Goal: Find specific page/section

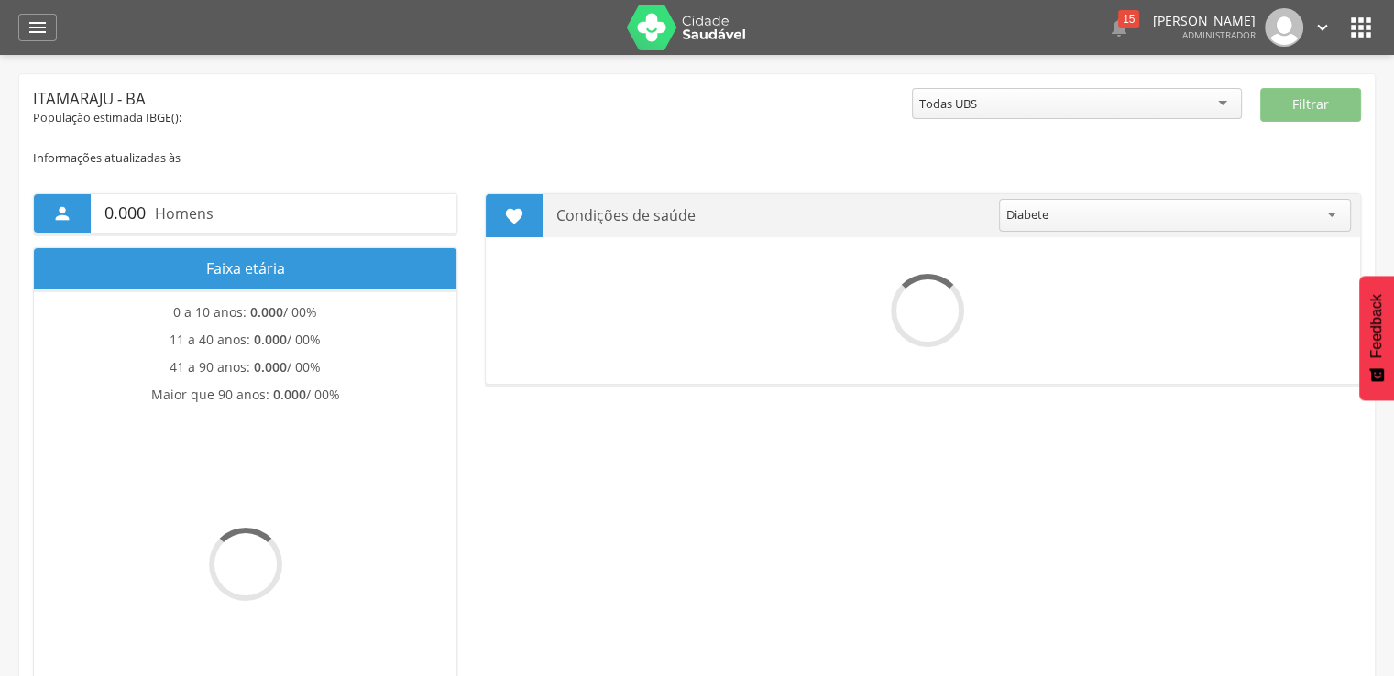
click at [13, 31] on header " Dashboard Supervisão Produtividade Mapa da cidade Mapa de cobertura Ranking A…" at bounding box center [697, 27] width 1394 height 55
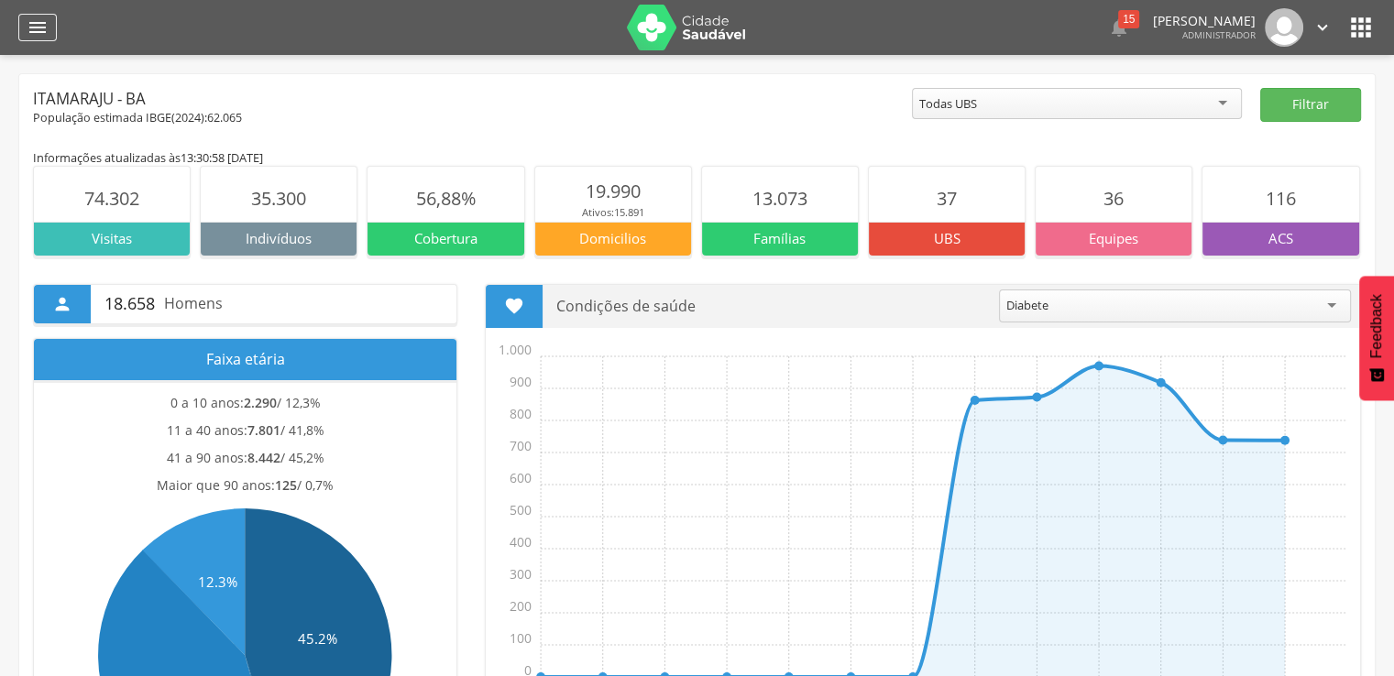
click at [29, 23] on icon "" at bounding box center [38, 27] width 22 height 22
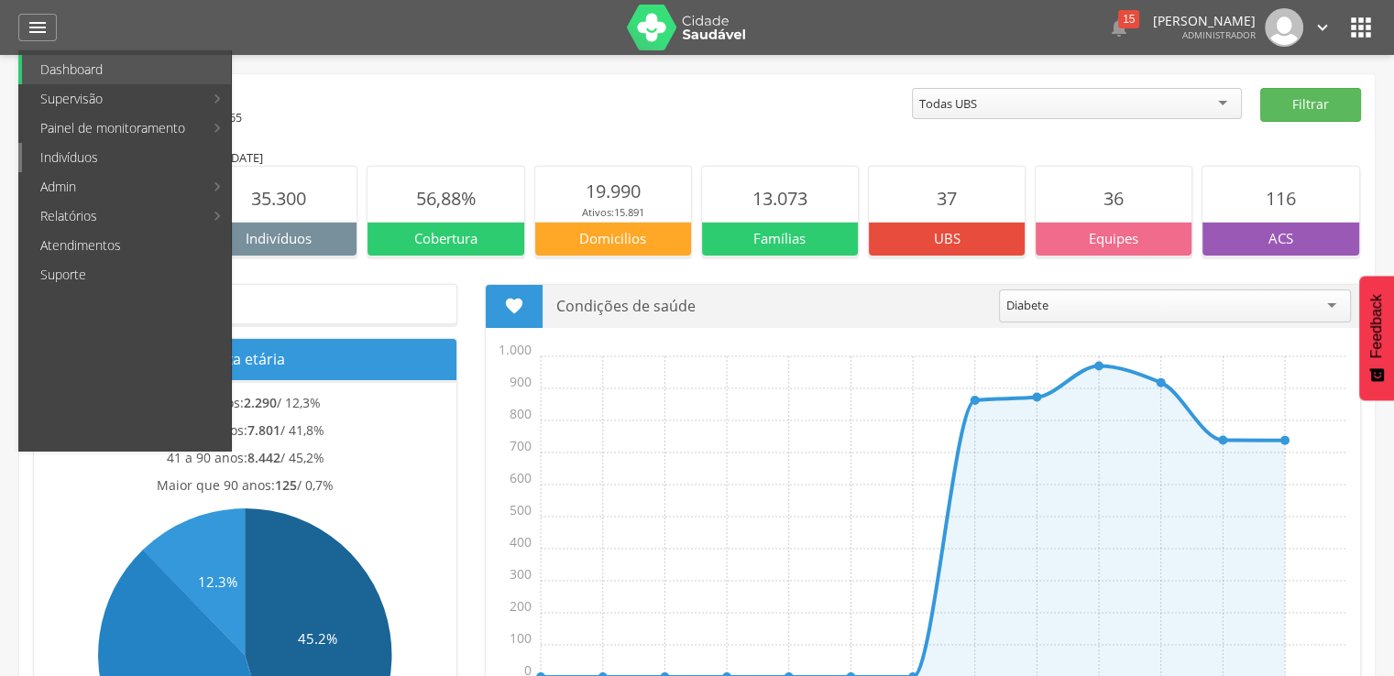
click at [59, 163] on link "Indivíduos" at bounding box center [126, 157] width 209 height 29
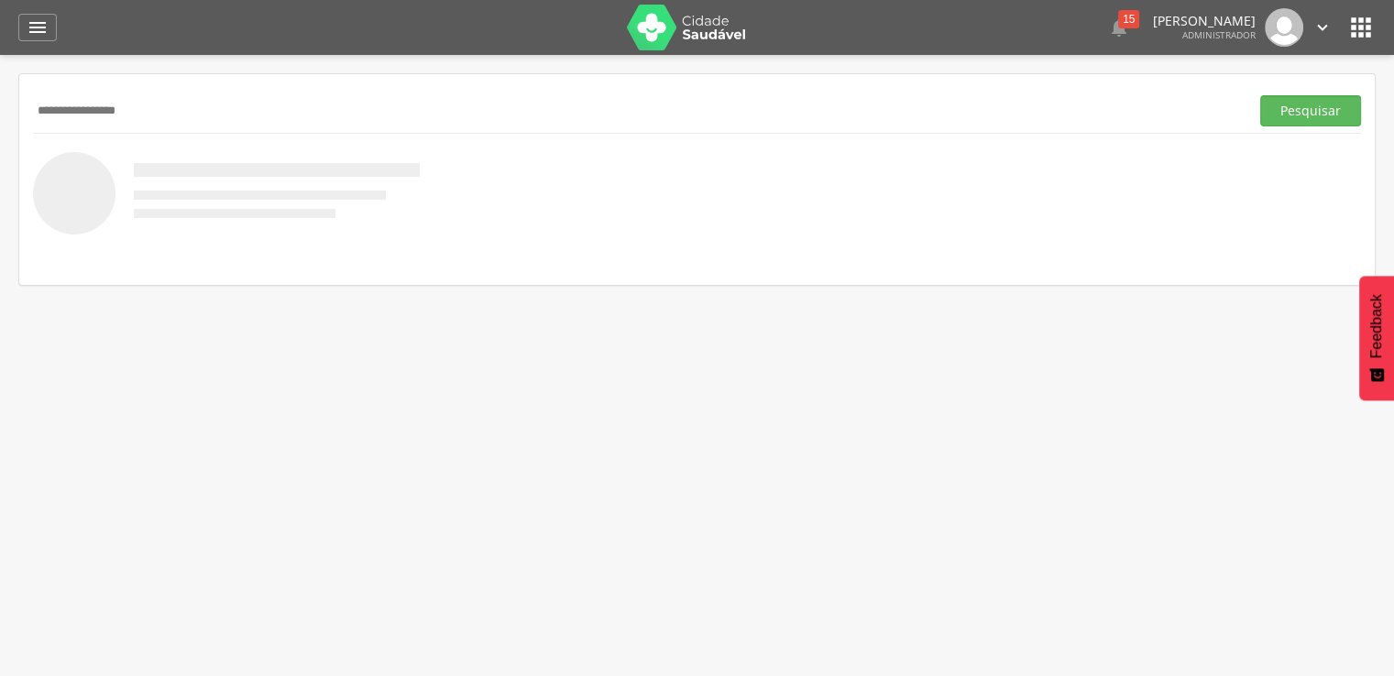
type input "**********"
click at [1260, 95] on button "Pesquisar" at bounding box center [1310, 110] width 101 height 31
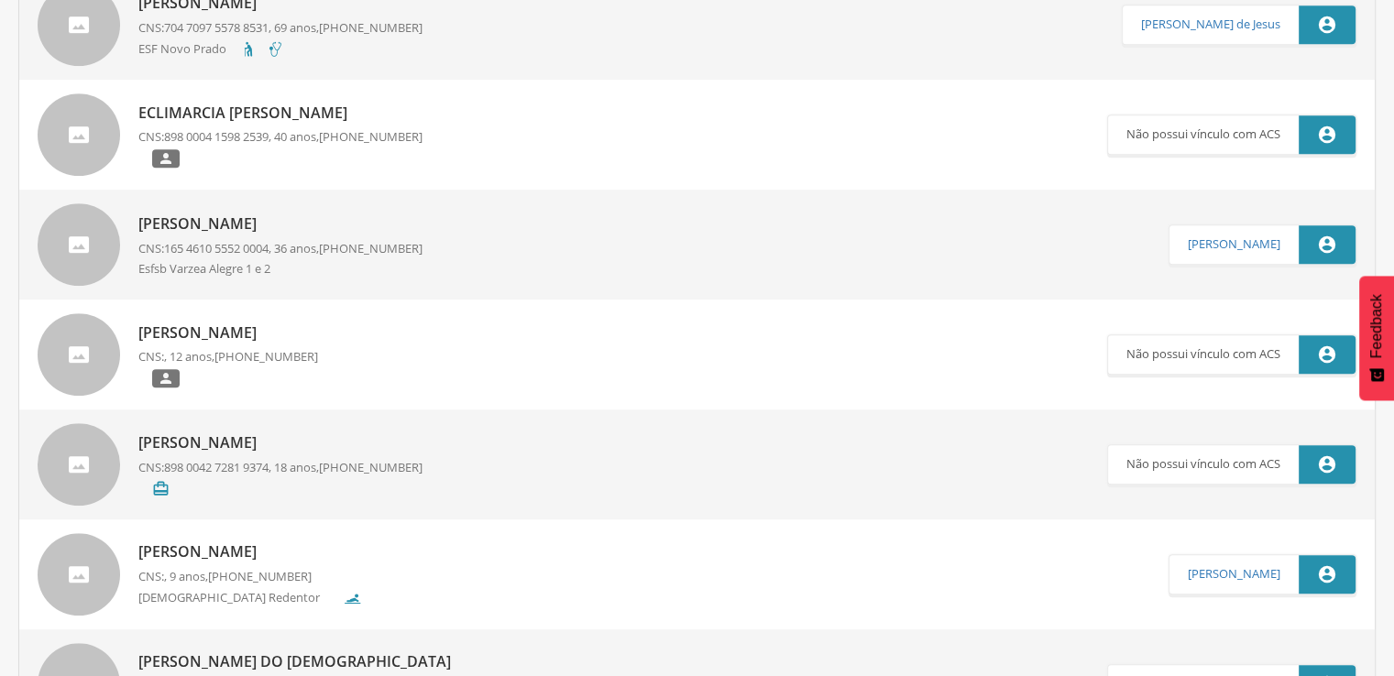
scroll to position [1099, 0]
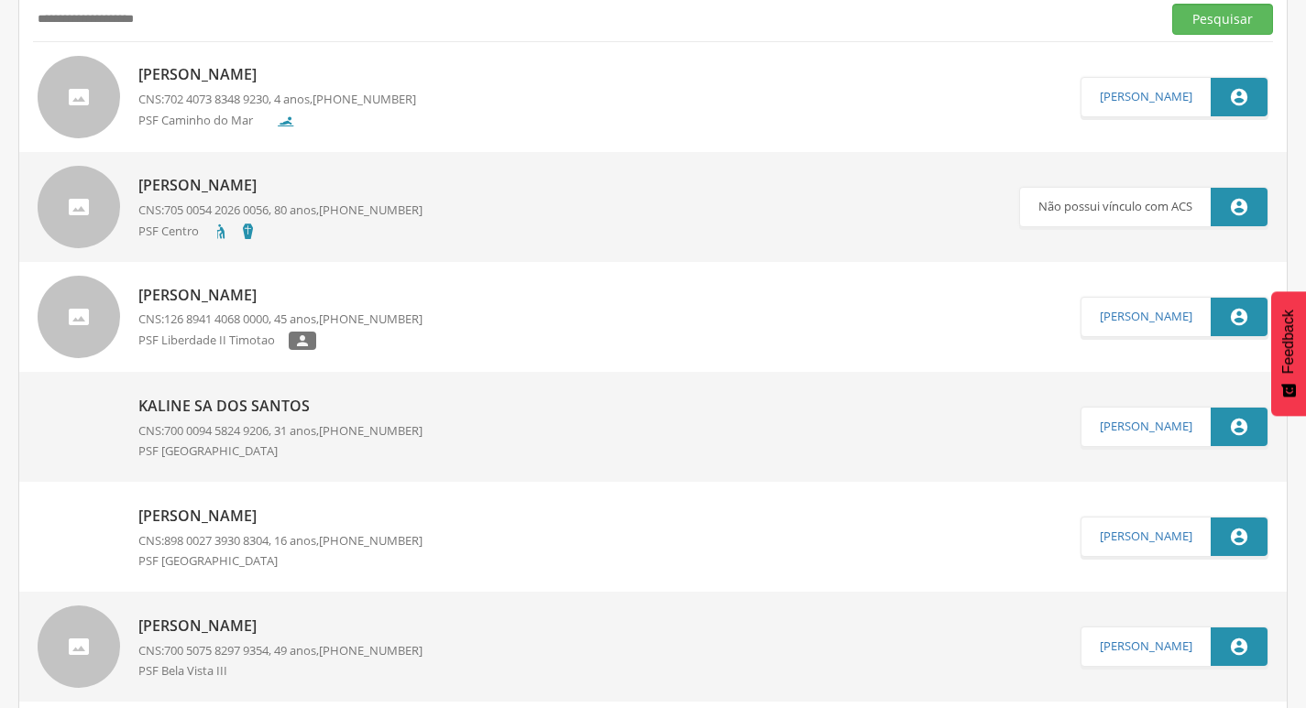
scroll to position [92, 0]
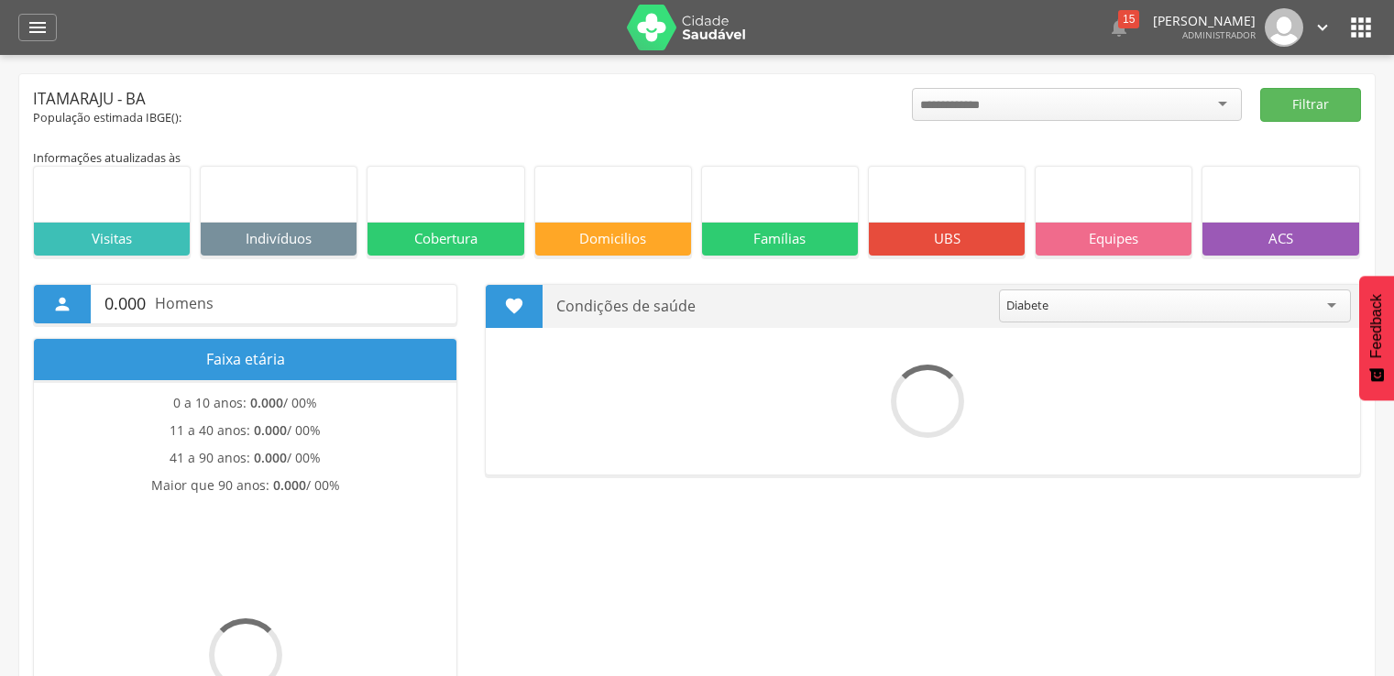
click at [1373, 36] on icon "" at bounding box center [1360, 27] width 29 height 29
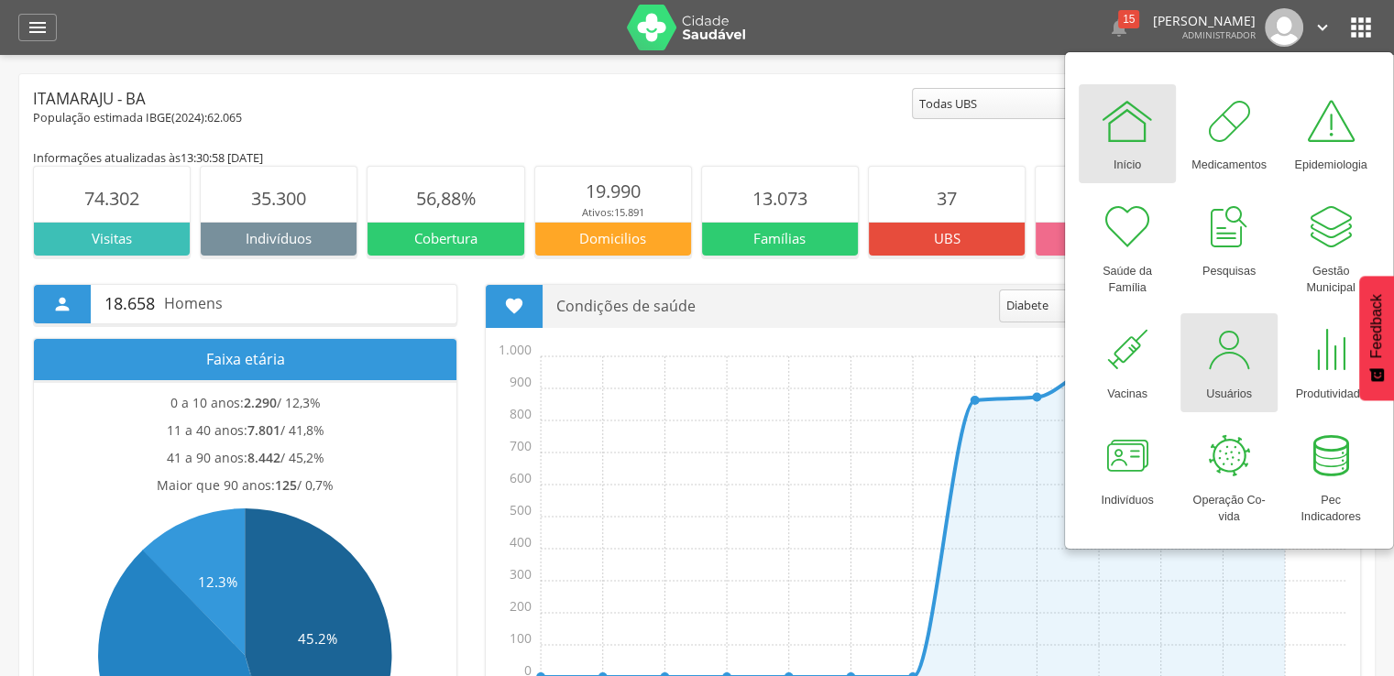
click at [1220, 344] on div at bounding box center [1228, 350] width 55 height 55
